Goal: Information Seeking & Learning: Learn about a topic

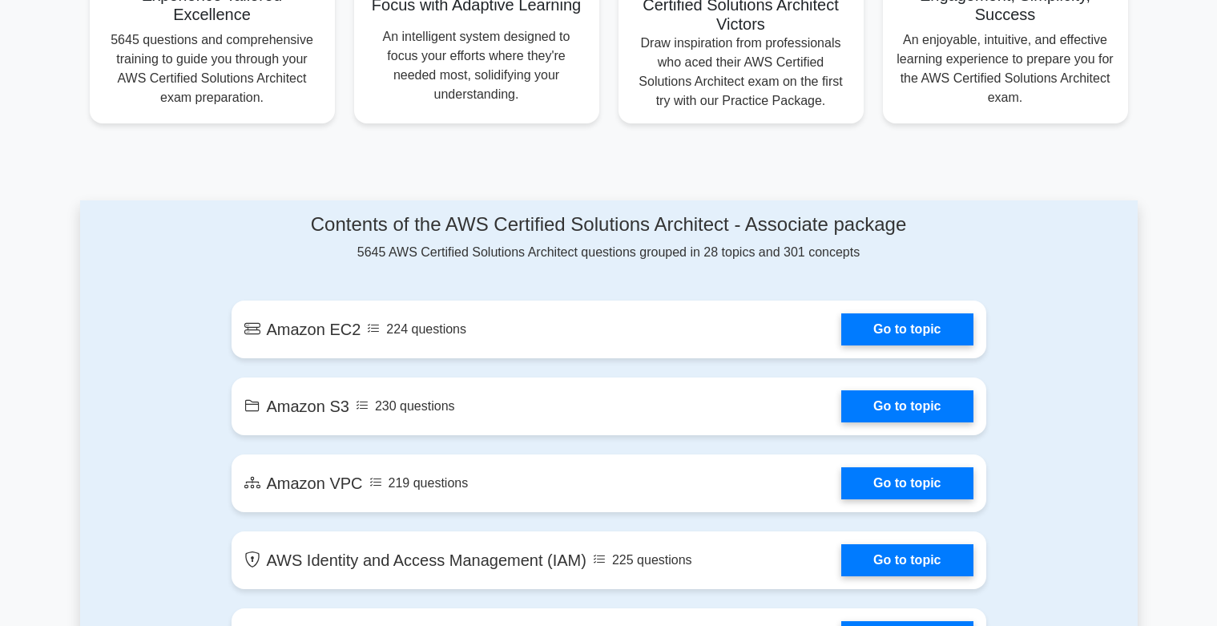
scroll to position [673, 0]
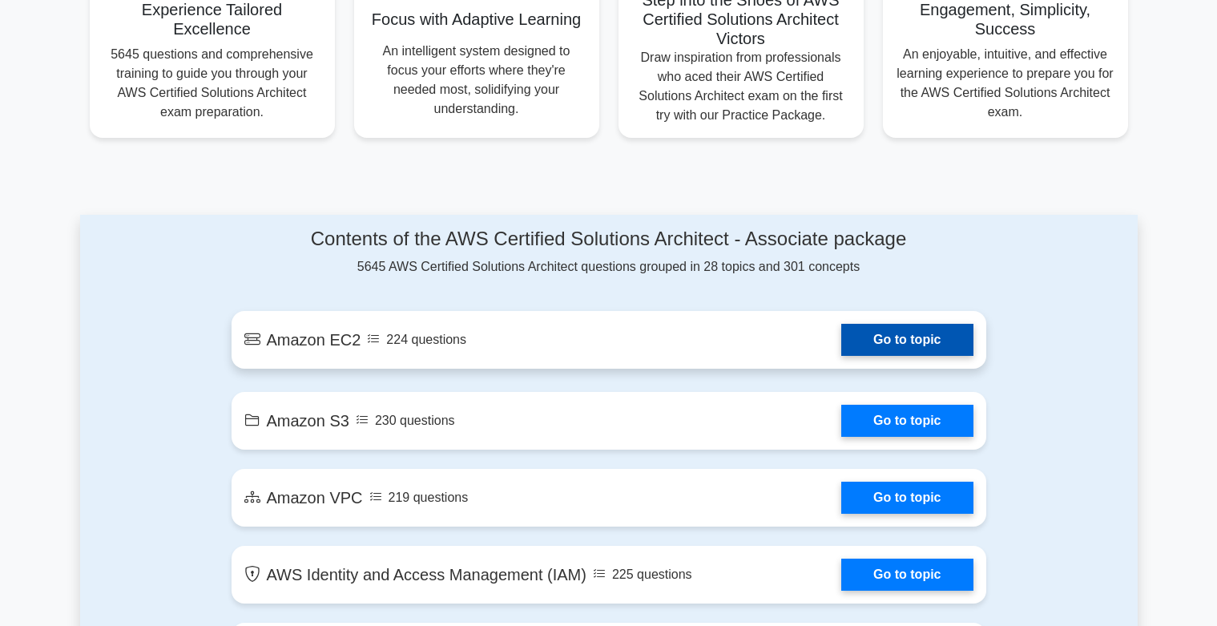
click at [910, 356] on link "Go to topic" at bounding box center [906, 340] width 131 height 32
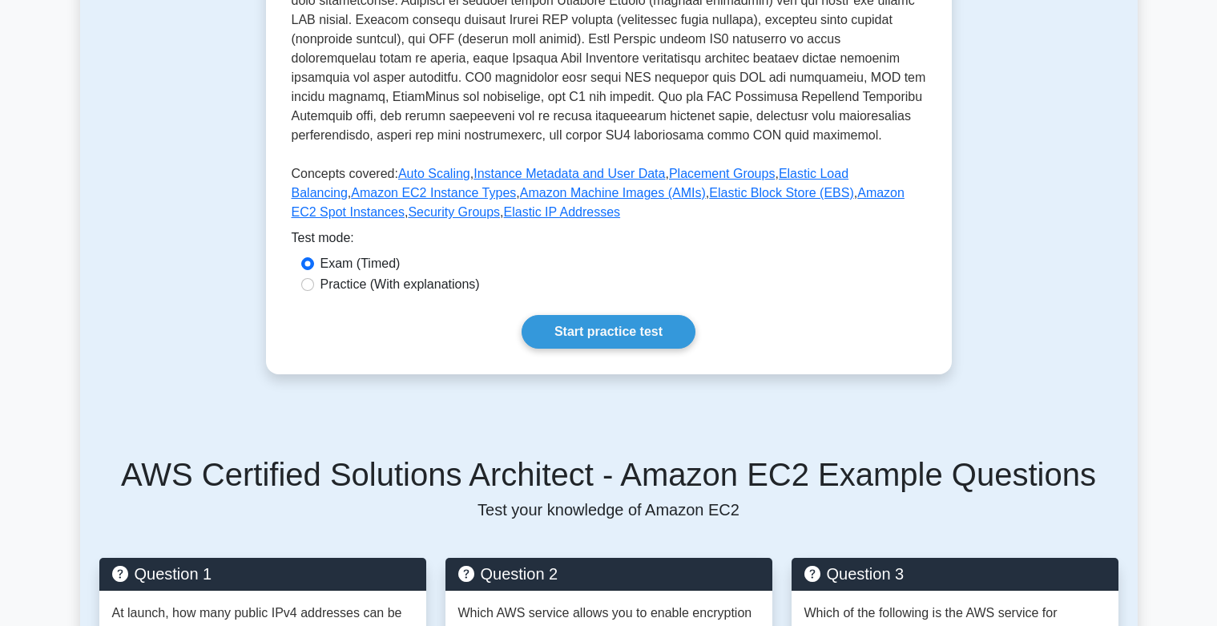
scroll to position [481, 0]
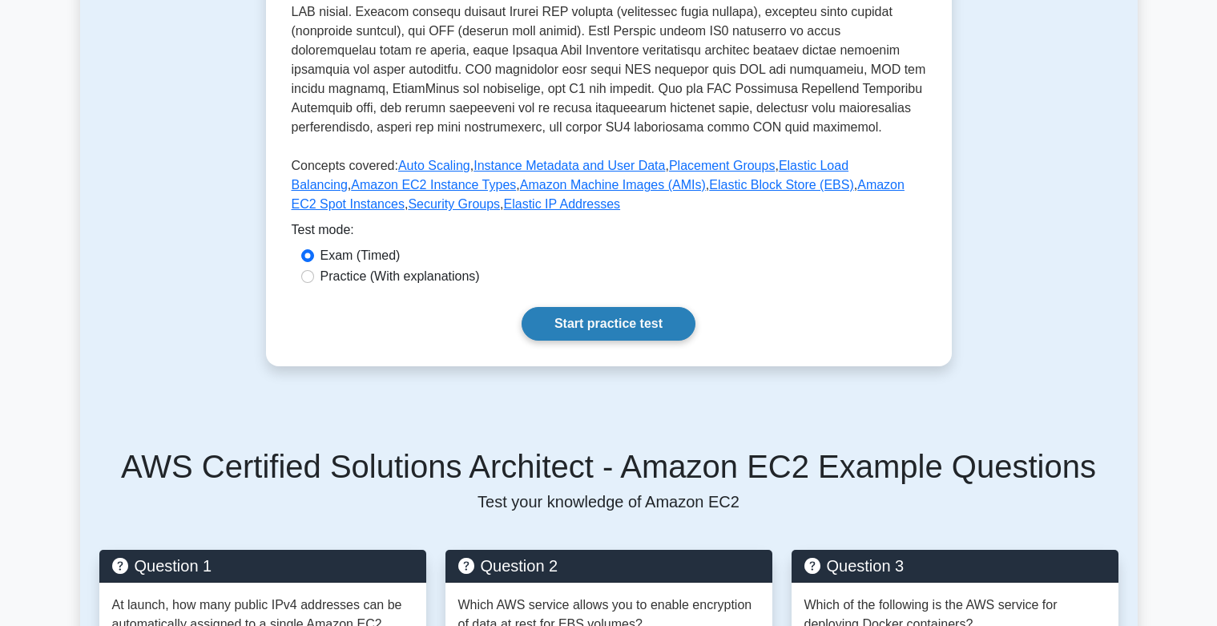
click at [603, 341] on link "Start practice test" at bounding box center [609, 324] width 174 height 34
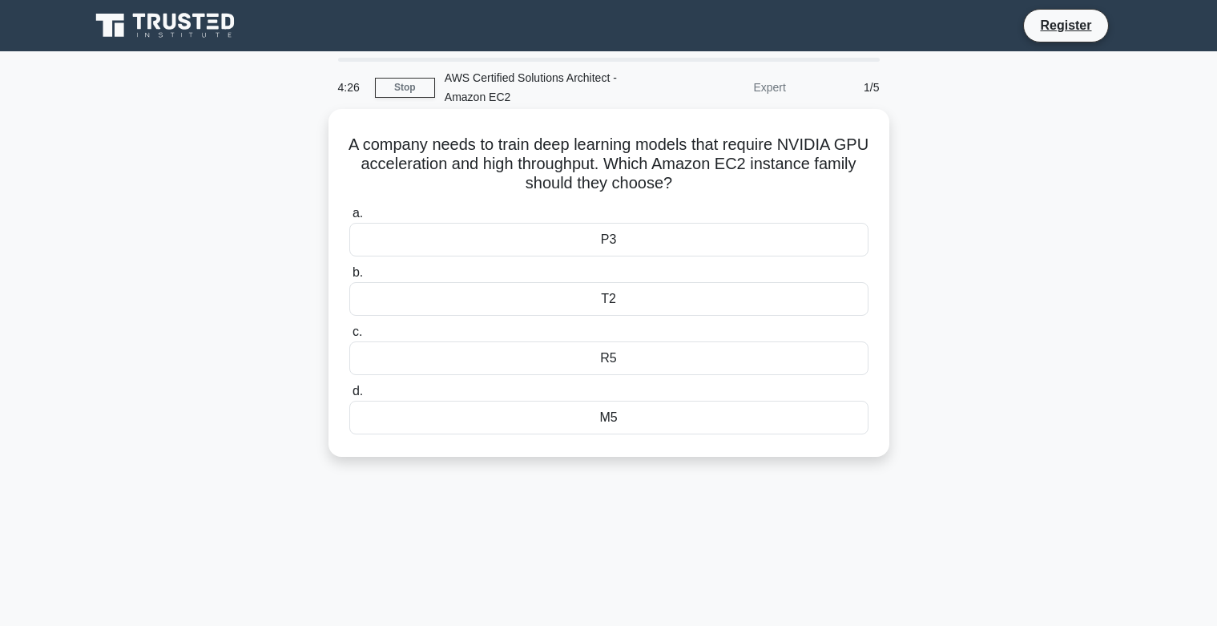
click at [633, 365] on div "R5" at bounding box center [608, 358] width 519 height 34
click at [349, 337] on input "c. R5" at bounding box center [349, 332] width 0 height 10
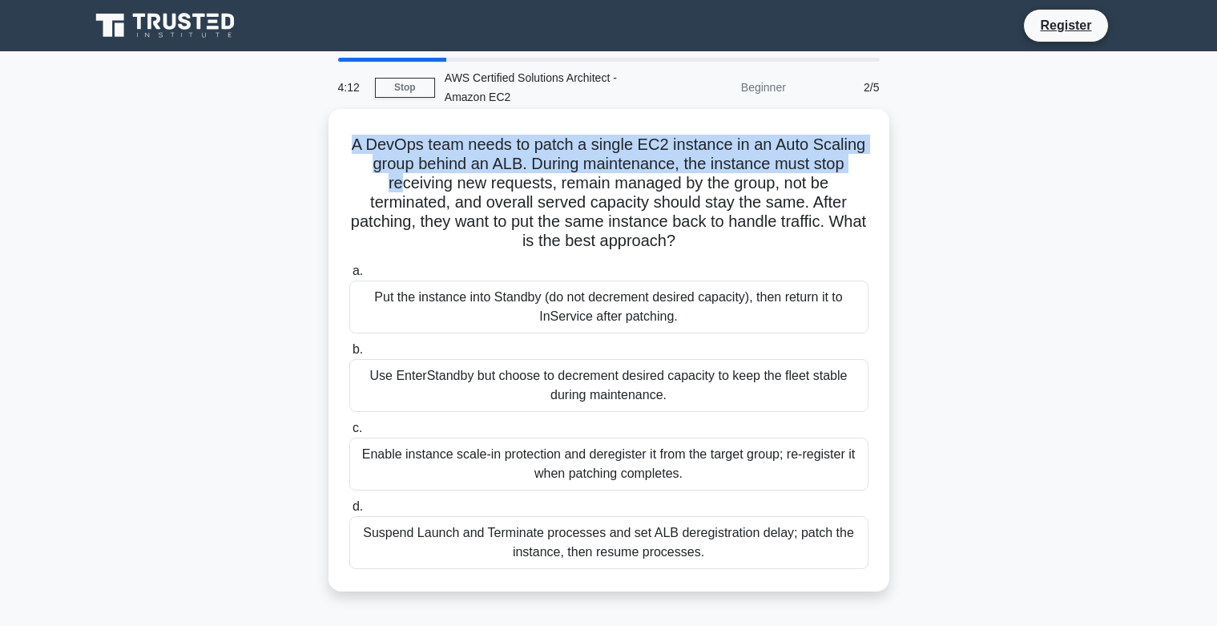
drag, startPoint x: 349, startPoint y: 143, endPoint x: 453, endPoint y: 187, distance: 113.1
click at [459, 187] on h5 "A DevOps team needs to patch a single EC2 instance in an Auto Scaling group beh…" at bounding box center [609, 193] width 523 height 117
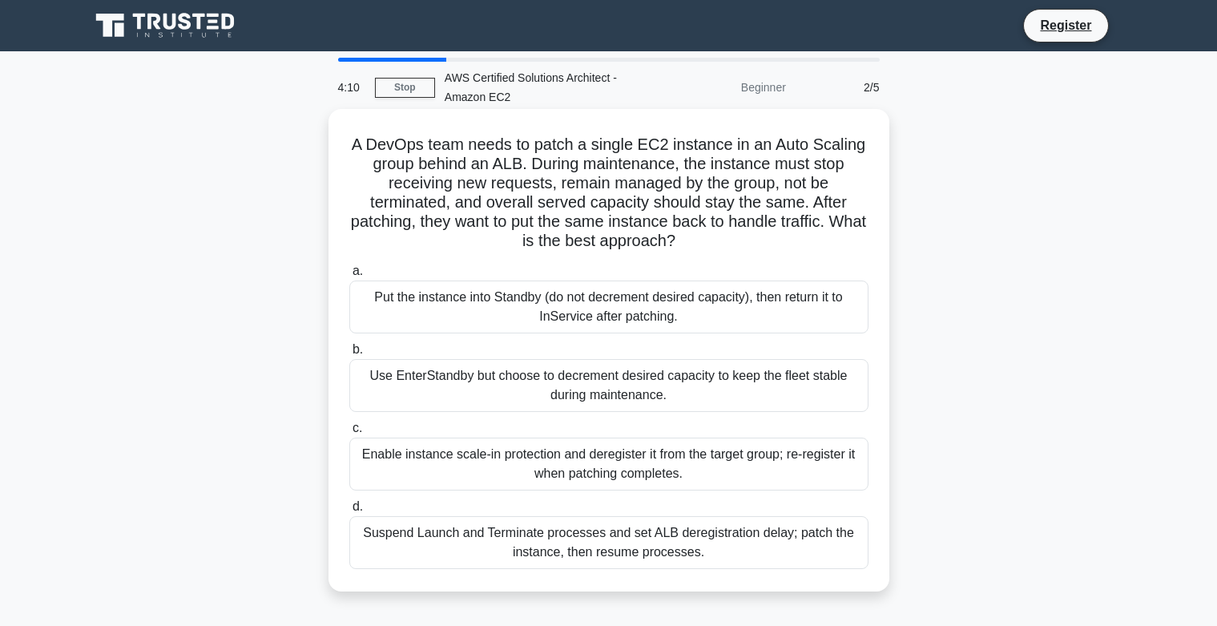
click at [639, 184] on h5 "A DevOps team needs to patch a single EC2 instance in an Auto Scaling group beh…" at bounding box center [609, 193] width 523 height 117
drag, startPoint x: 655, startPoint y: 186, endPoint x: 437, endPoint y: 200, distance: 218.5
click at [437, 200] on h5 "A DevOps team needs to patch a single EC2 instance in an Auto Scaling group beh…" at bounding box center [609, 193] width 523 height 117
click at [457, 202] on h5 "A DevOps team needs to patch a single EC2 instance in an Auto Scaling group beh…" at bounding box center [609, 193] width 523 height 117
drag, startPoint x: 617, startPoint y: 203, endPoint x: 757, endPoint y: 210, distance: 139.6
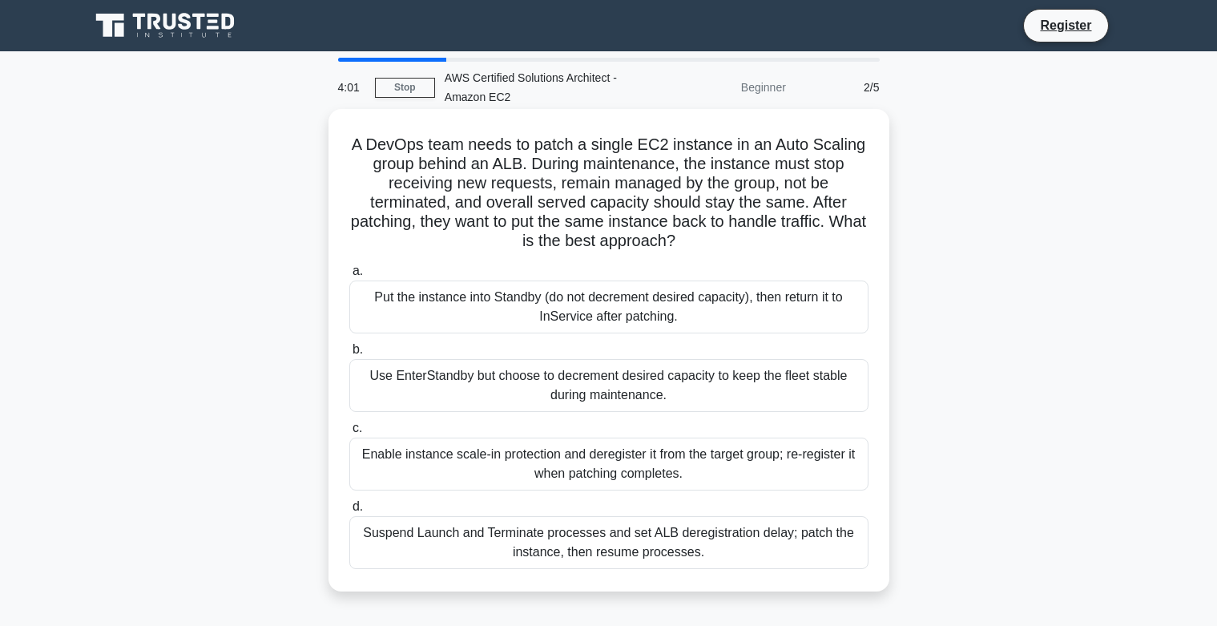
click at [757, 210] on h5 "A DevOps team needs to patch a single EC2 instance in an Auto Scaling group beh…" at bounding box center [609, 193] width 523 height 117
click at [695, 204] on h5 "A DevOps team needs to patch a single EC2 instance in an Auto Scaling group beh…" at bounding box center [609, 193] width 523 height 117
click at [402, 224] on h5 "A DevOps team needs to patch a single EC2 instance in an Auto Scaling group beh…" at bounding box center [609, 193] width 523 height 117
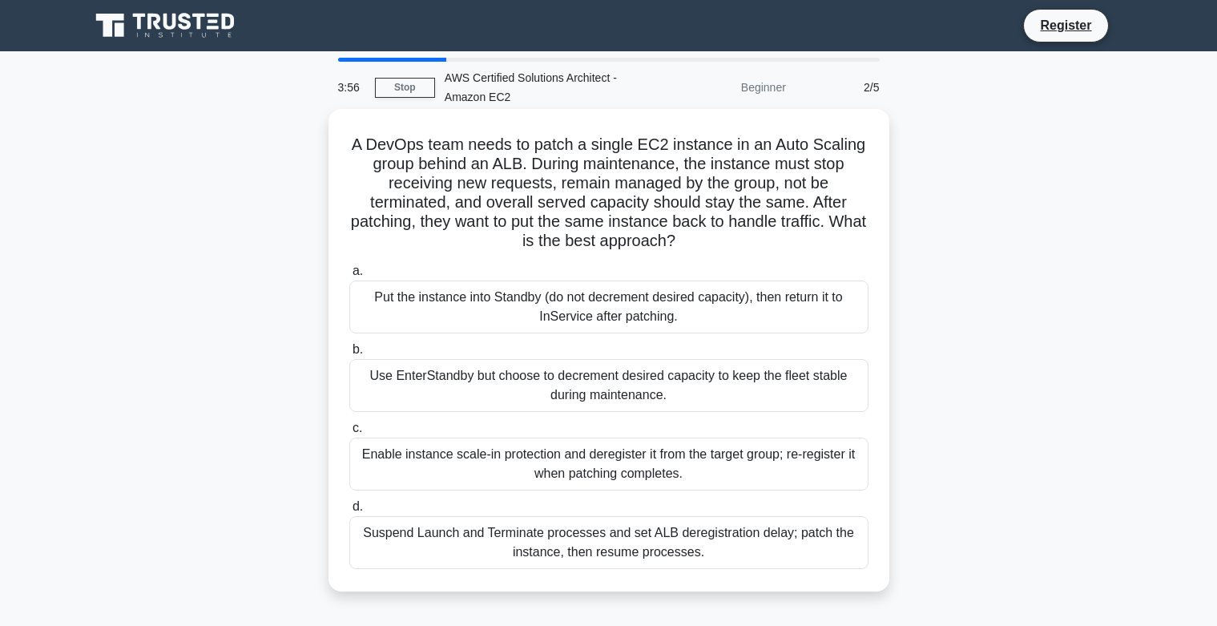
click at [431, 220] on h5 "A DevOps team needs to patch a single EC2 instance in an Auto Scaling group beh…" at bounding box center [609, 193] width 523 height 117
click at [467, 216] on h5 "A DevOps team needs to patch a single EC2 instance in an Auto Scaling group beh…" at bounding box center [609, 193] width 523 height 117
drag, startPoint x: 502, startPoint y: 222, endPoint x: 547, endPoint y: 216, distance: 46.1
click at [547, 216] on h5 "A DevOps team needs to patch a single EC2 instance in an Auto Scaling group beh…" at bounding box center [609, 193] width 523 height 117
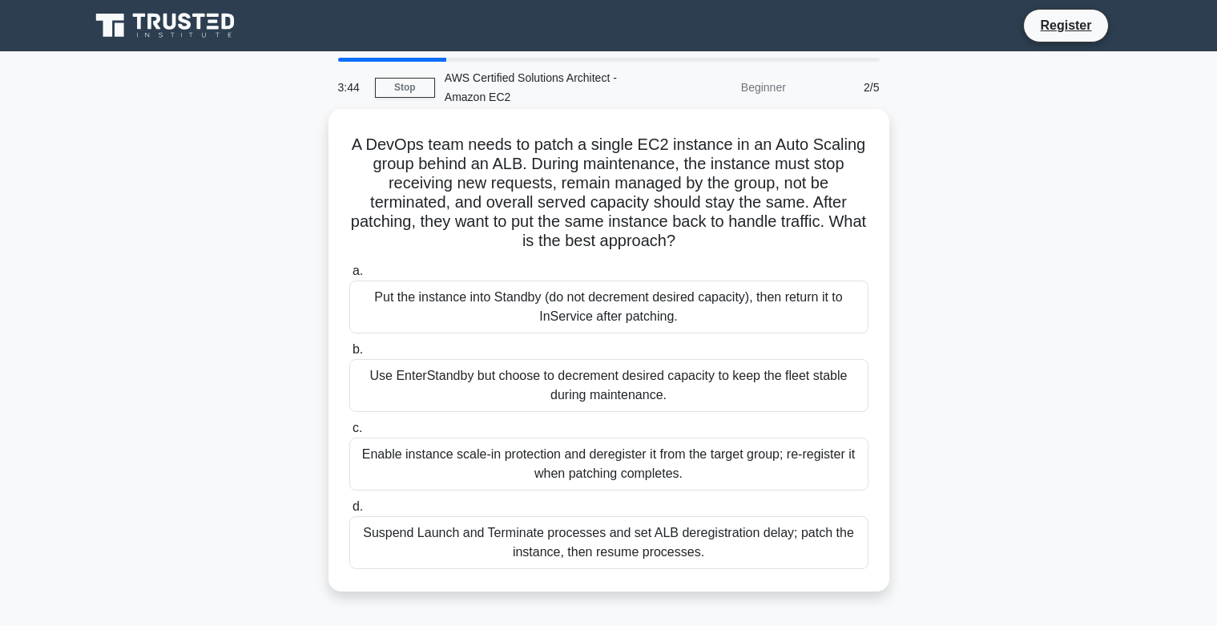
click at [403, 249] on h5 "A DevOps team needs to patch a single EC2 instance in an Auto Scaling group beh…" at bounding box center [609, 193] width 523 height 117
click at [634, 241] on h5 "A DevOps team needs to patch a single EC2 instance in an Auto Scaling group beh…" at bounding box center [609, 193] width 523 height 117
